Goal: Information Seeking & Learning: Learn about a topic

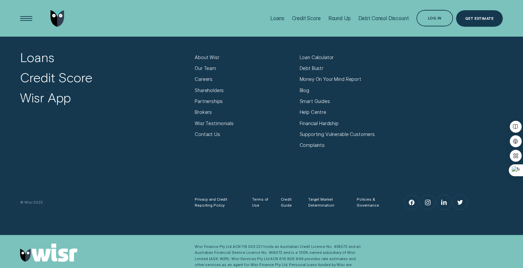
scroll to position [1507, 0]
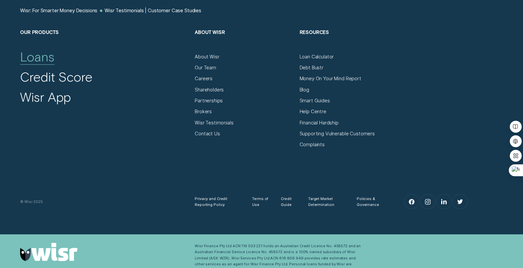
click at [36, 59] on div "Loans" at bounding box center [37, 56] width 34 height 16
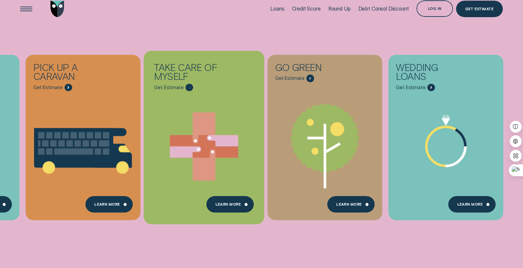
scroll to position [0, 0]
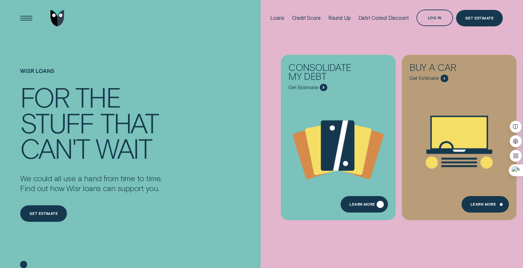
click at [362, 207] on div "Learn more" at bounding box center [363, 204] width 47 height 16
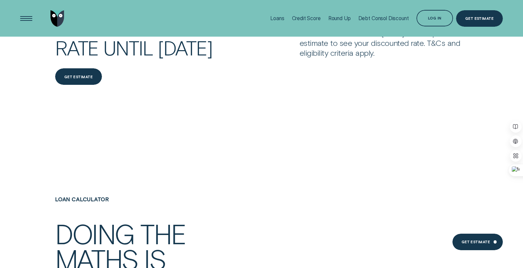
scroll to position [761, 0]
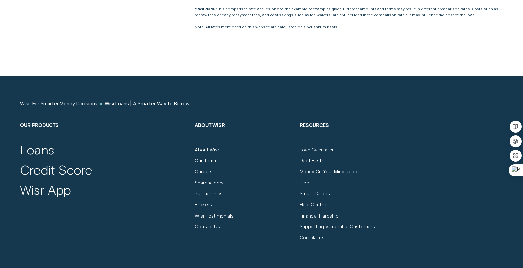
scroll to position [2677, 0]
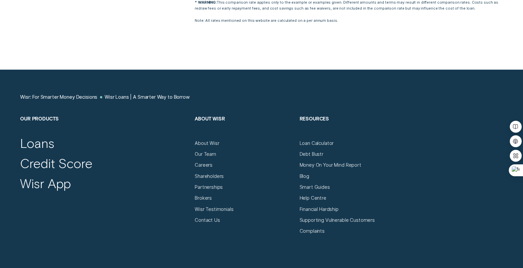
click at [212, 119] on h2 "About Wisr" at bounding box center [244, 127] width 99 height 25
click at [211, 143] on div "About Wisr" at bounding box center [207, 143] width 25 height 6
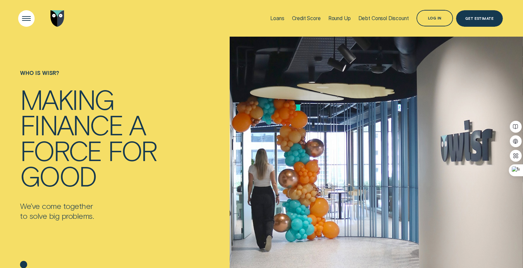
click at [25, 20] on div "Open Menu" at bounding box center [26, 18] width 23 height 23
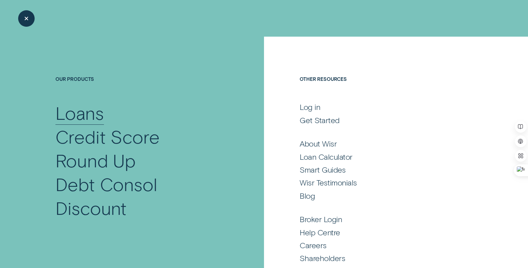
click at [69, 111] on div "Loans" at bounding box center [79, 113] width 48 height 24
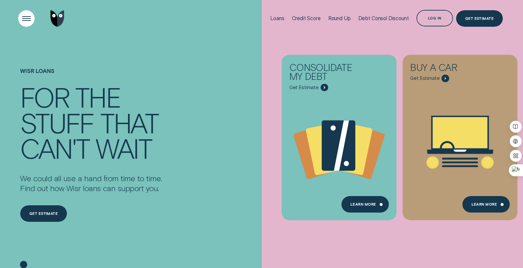
click at [24, 17] on div "Open Menu" at bounding box center [26, 18] width 23 height 23
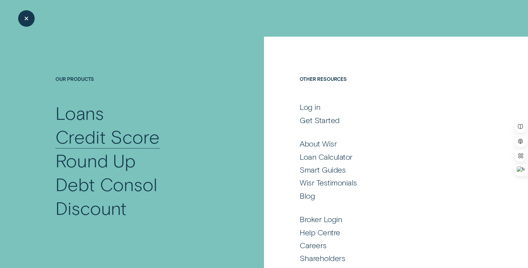
click at [79, 138] on div "Credit Score" at bounding box center [107, 136] width 104 height 24
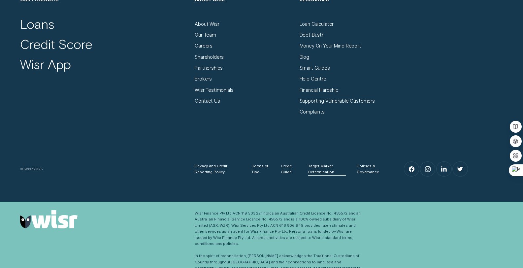
scroll to position [2858, 0]
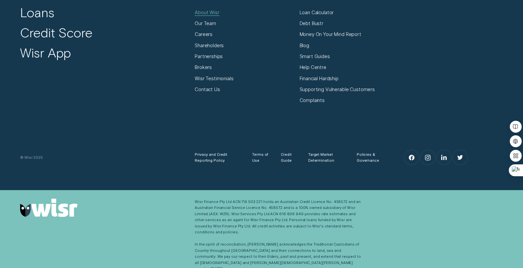
click at [199, 16] on div "About Wisr" at bounding box center [207, 13] width 25 height 6
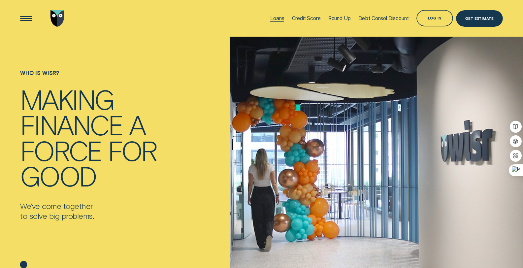
click at [274, 20] on div "Loans" at bounding box center [277, 18] width 14 height 6
